Goal: Check status: Check status

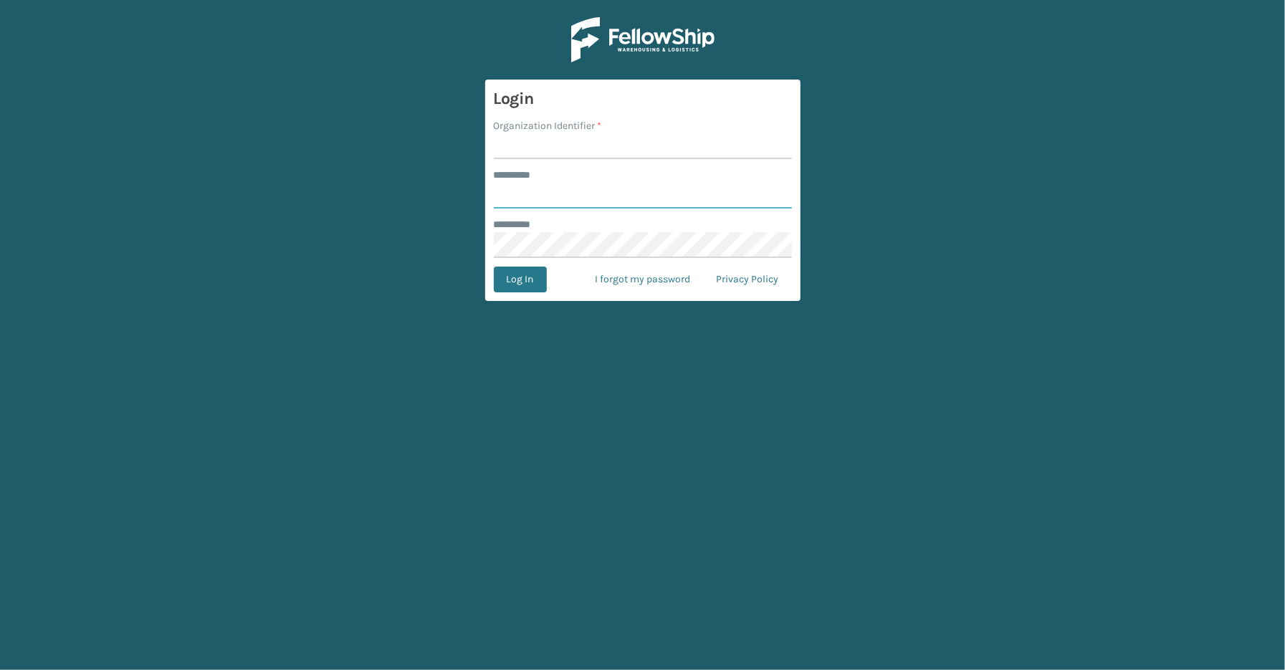
type input "*****"
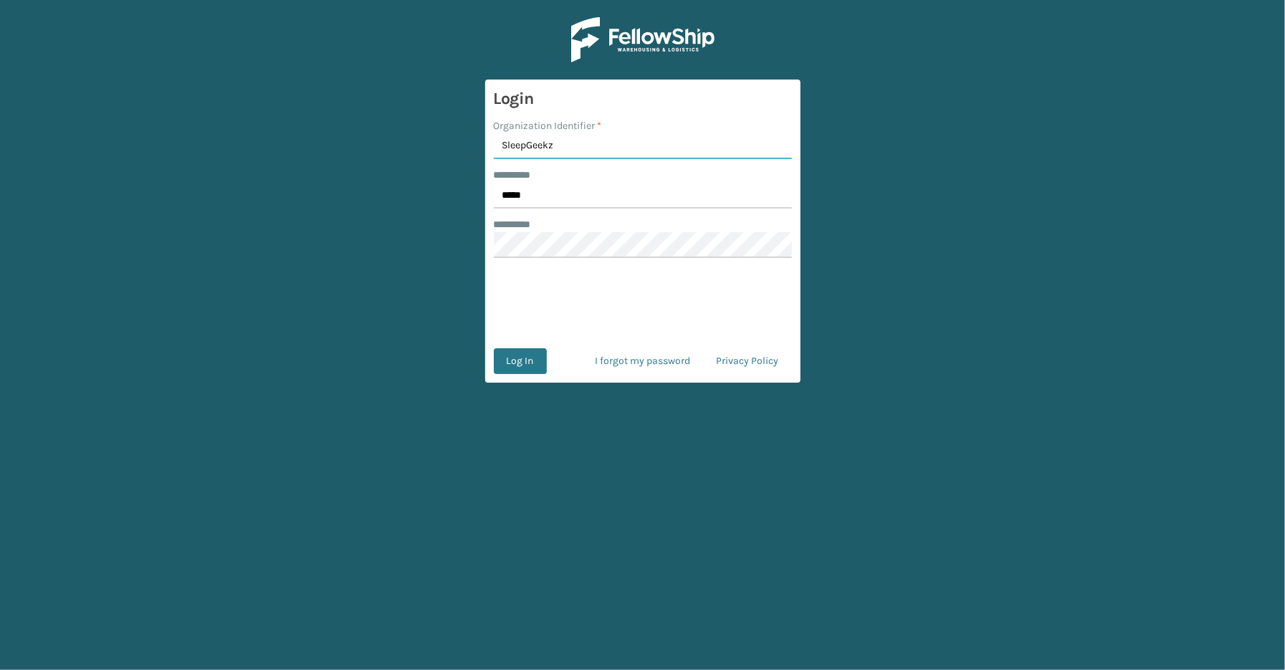
type input "SleepGeekz"
click at [507, 283] on div at bounding box center [643, 303] width 298 height 56
click at [524, 360] on button "Log In" at bounding box center [520, 361] width 53 height 26
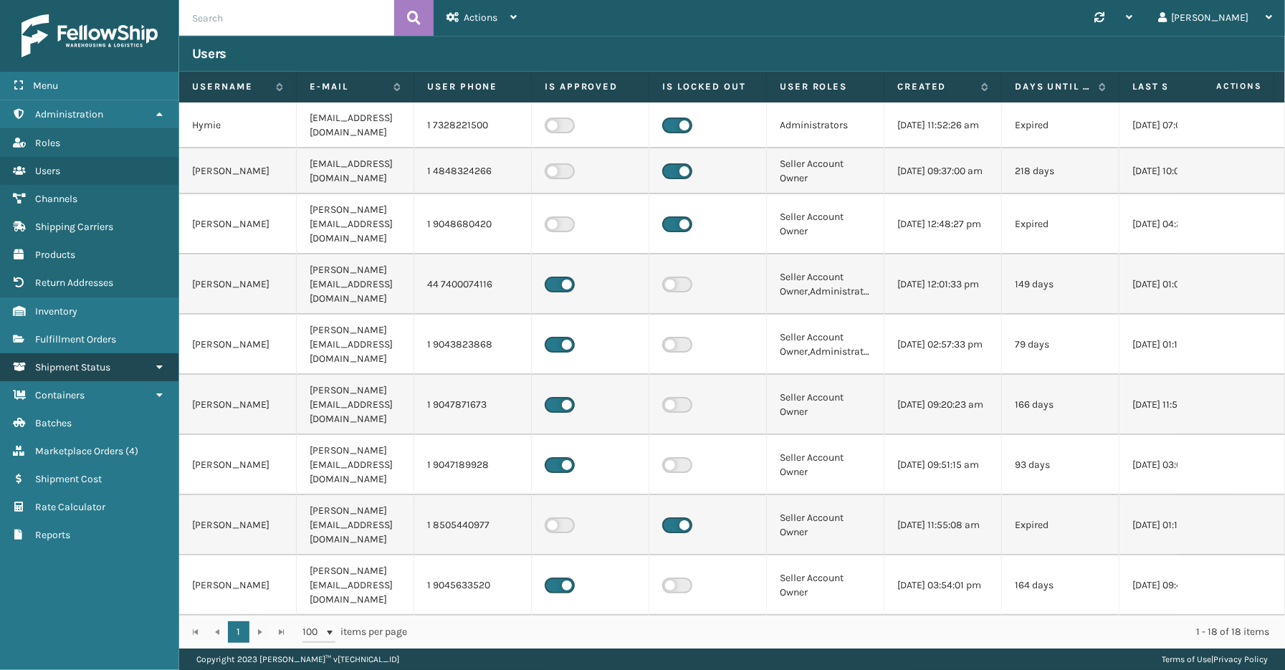
click at [58, 361] on span "Shipment Status" at bounding box center [72, 367] width 75 height 12
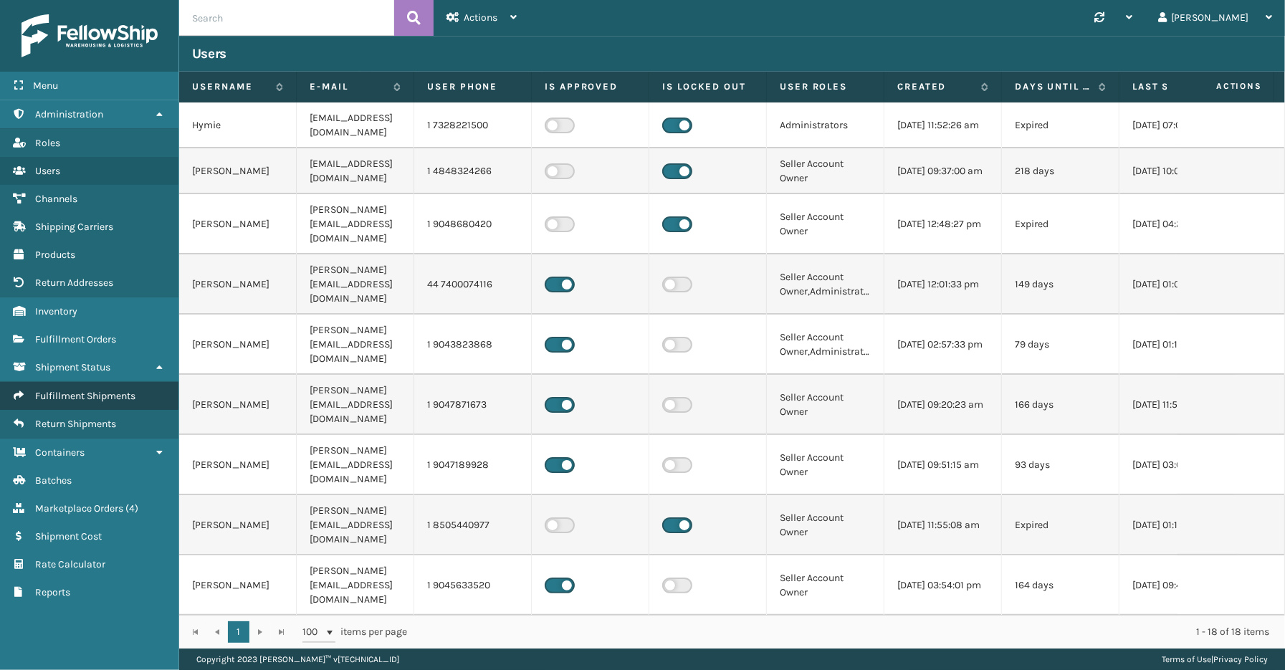
click at [69, 390] on span "Fulfillment Shipments" at bounding box center [85, 396] width 100 height 12
